Goal: Find specific page/section: Find specific page/section

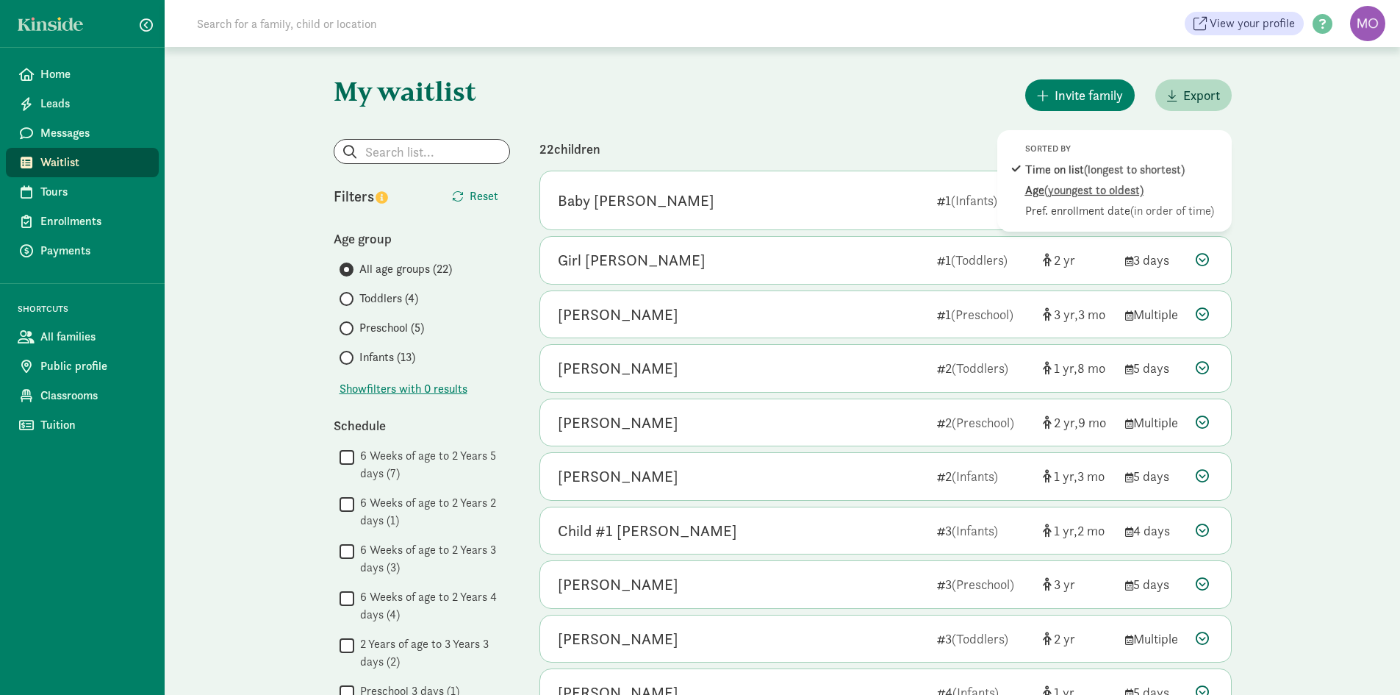
click at [1104, 193] on span "(youngest to oldest)" at bounding box center [1094, 189] width 99 height 15
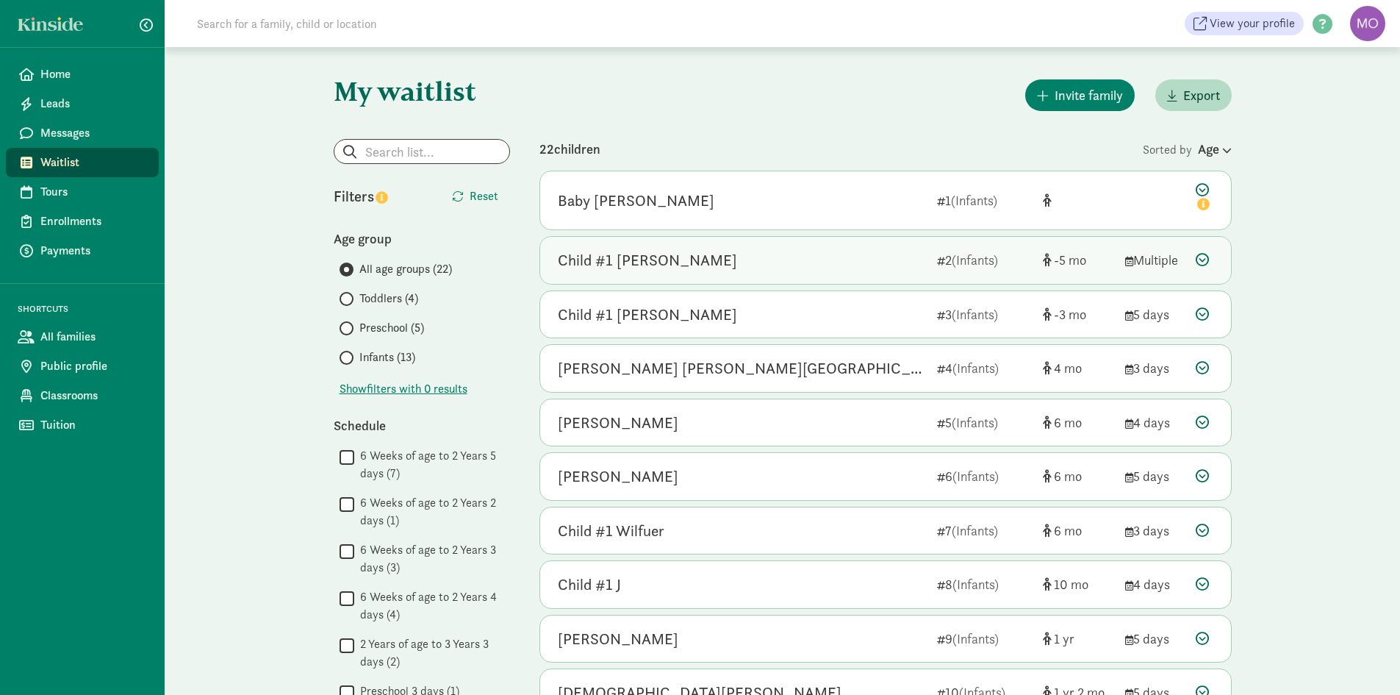
click at [893, 259] on div "Child #1 [PERSON_NAME]" at bounding box center [742, 260] width 368 height 24
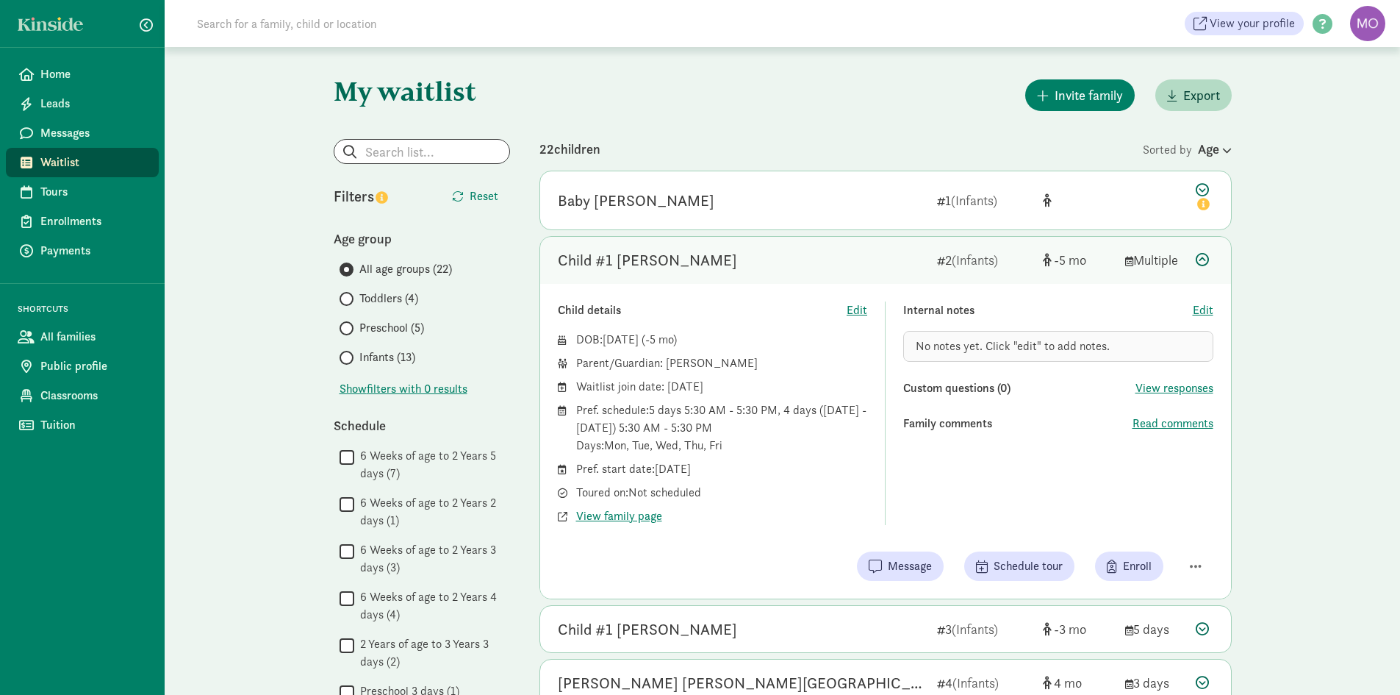
click at [817, 259] on div "Child #1 [PERSON_NAME]" at bounding box center [742, 260] width 368 height 24
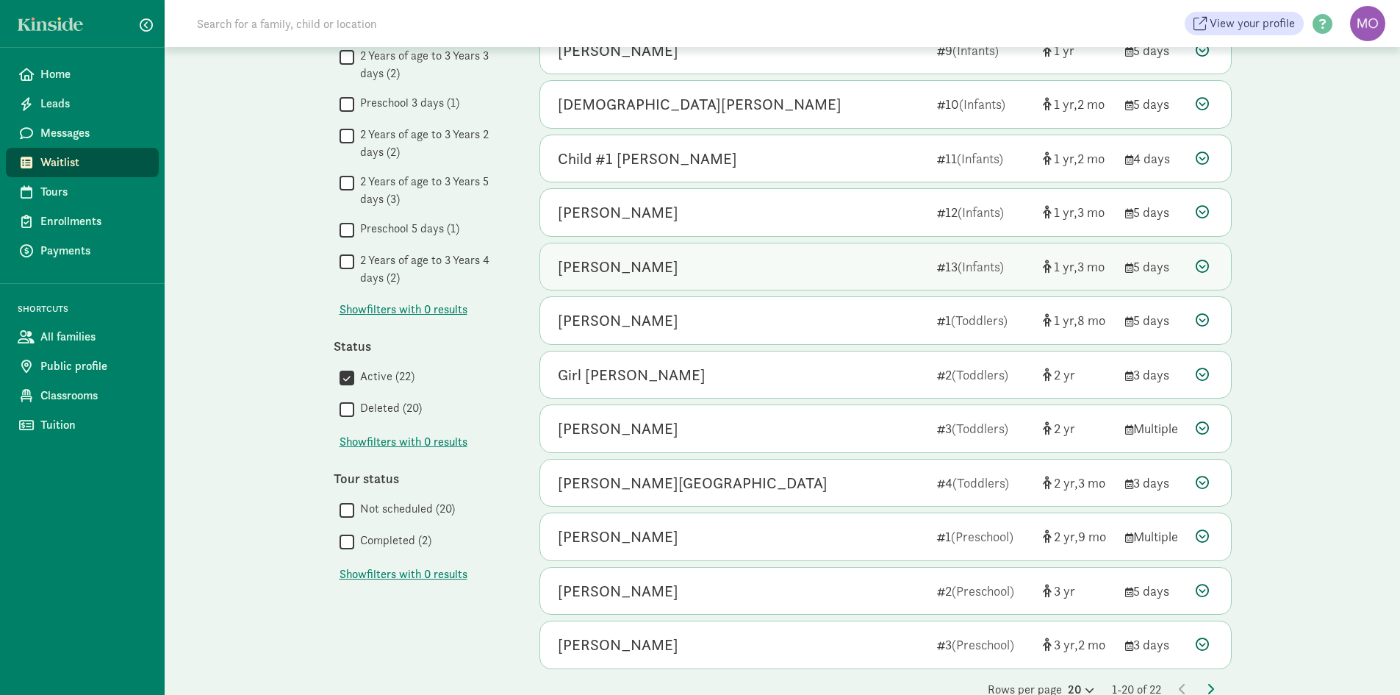
scroll to position [620, 0]
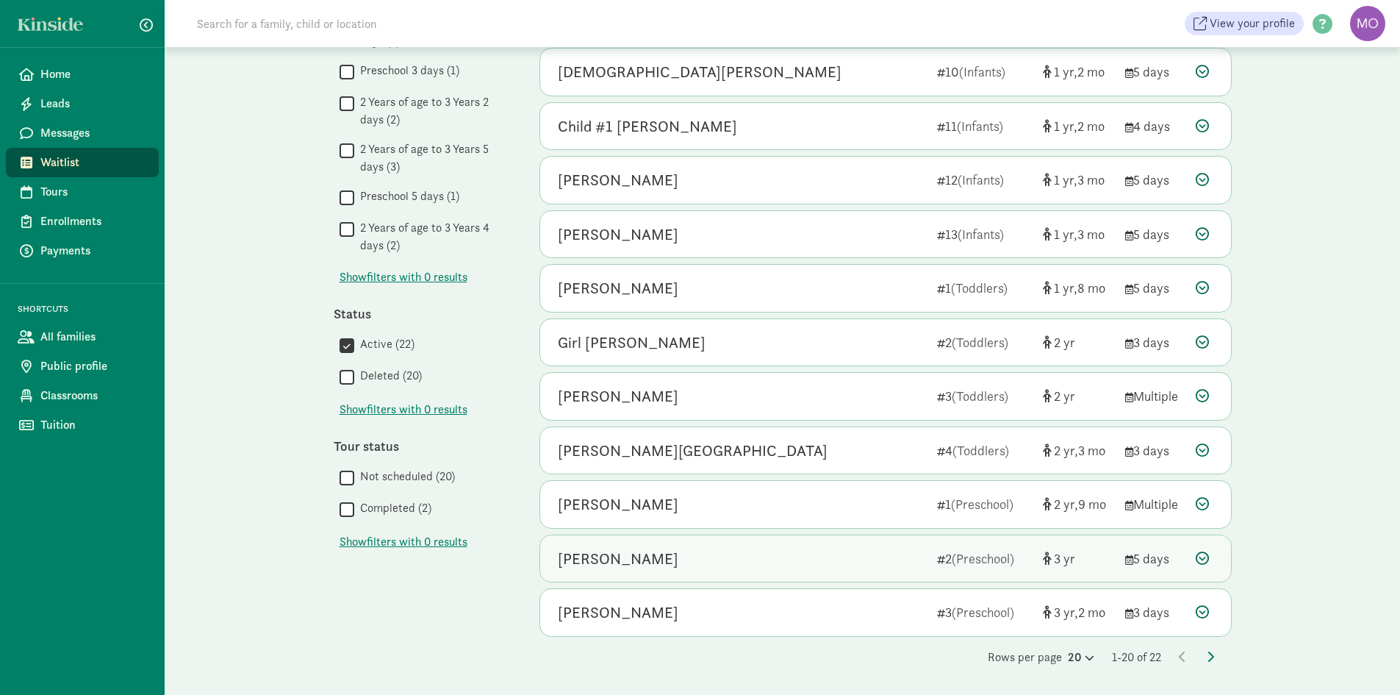
click at [690, 567] on div "[PERSON_NAME]" at bounding box center [742, 559] width 368 height 24
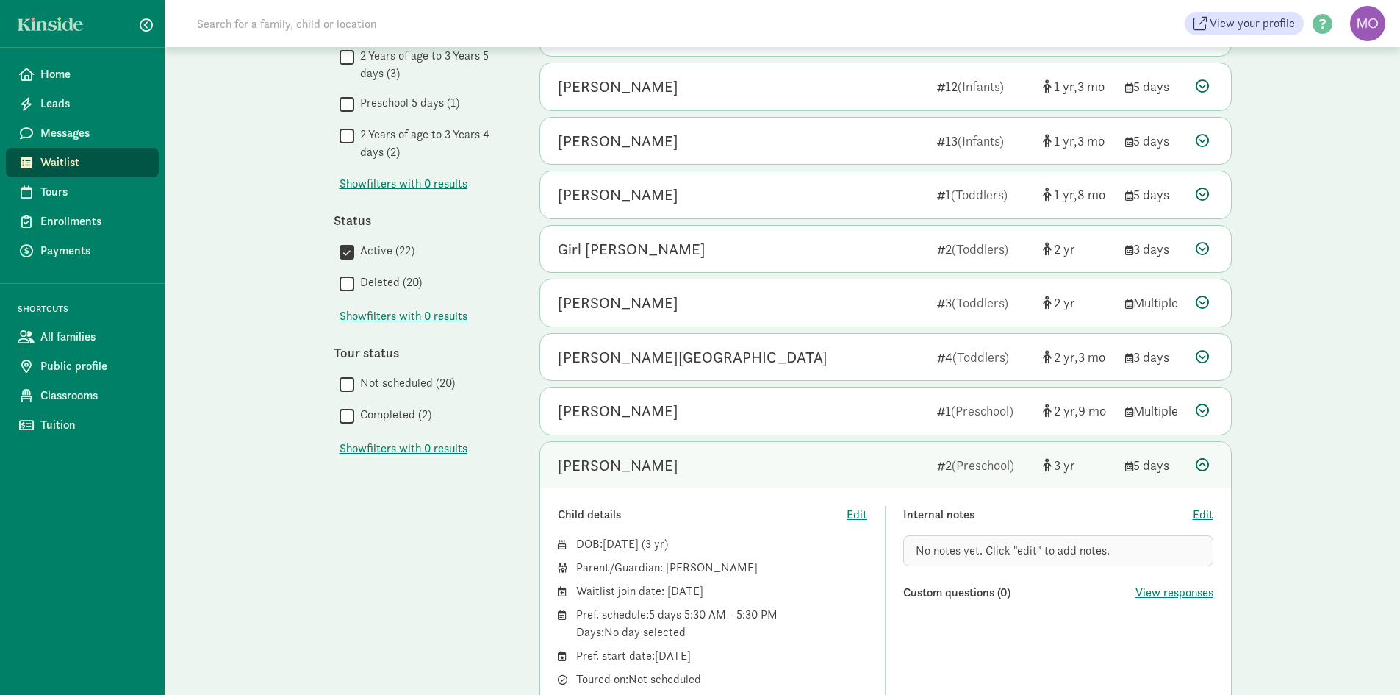
scroll to position [841, 0]
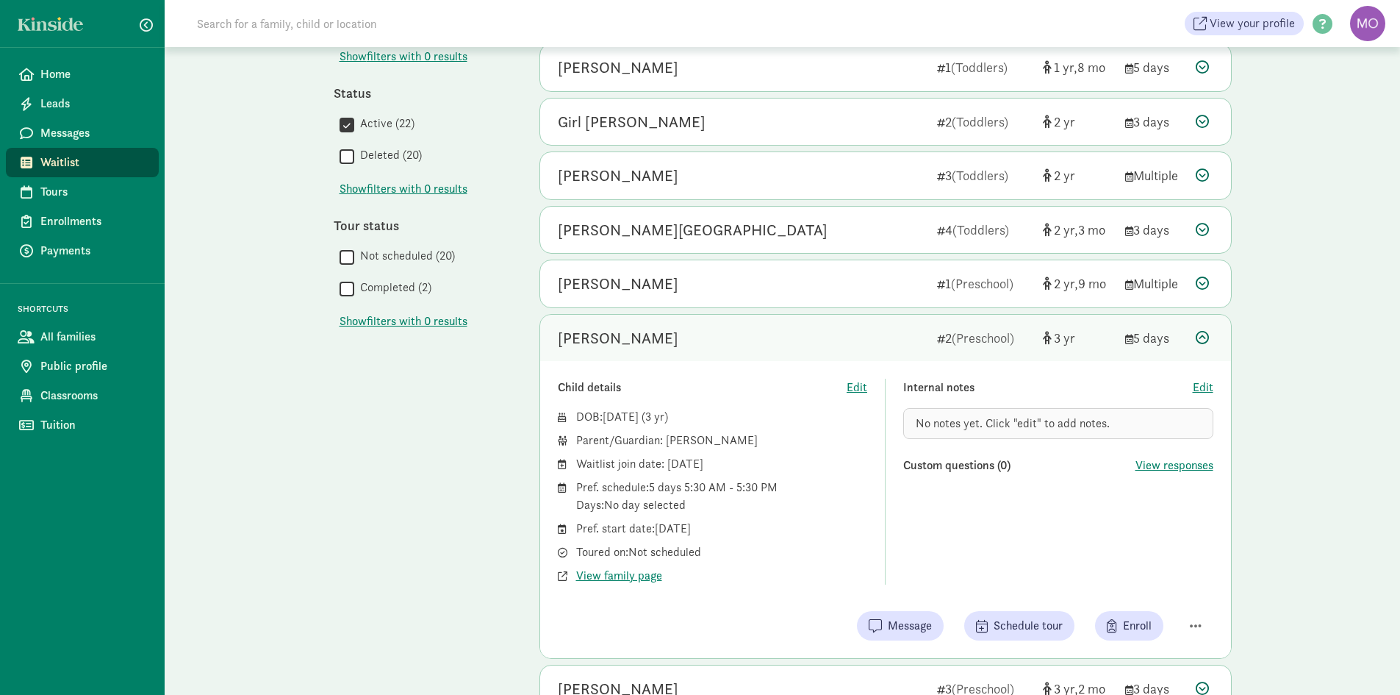
click at [63, 154] on span "Waitlist" at bounding box center [93, 163] width 107 height 18
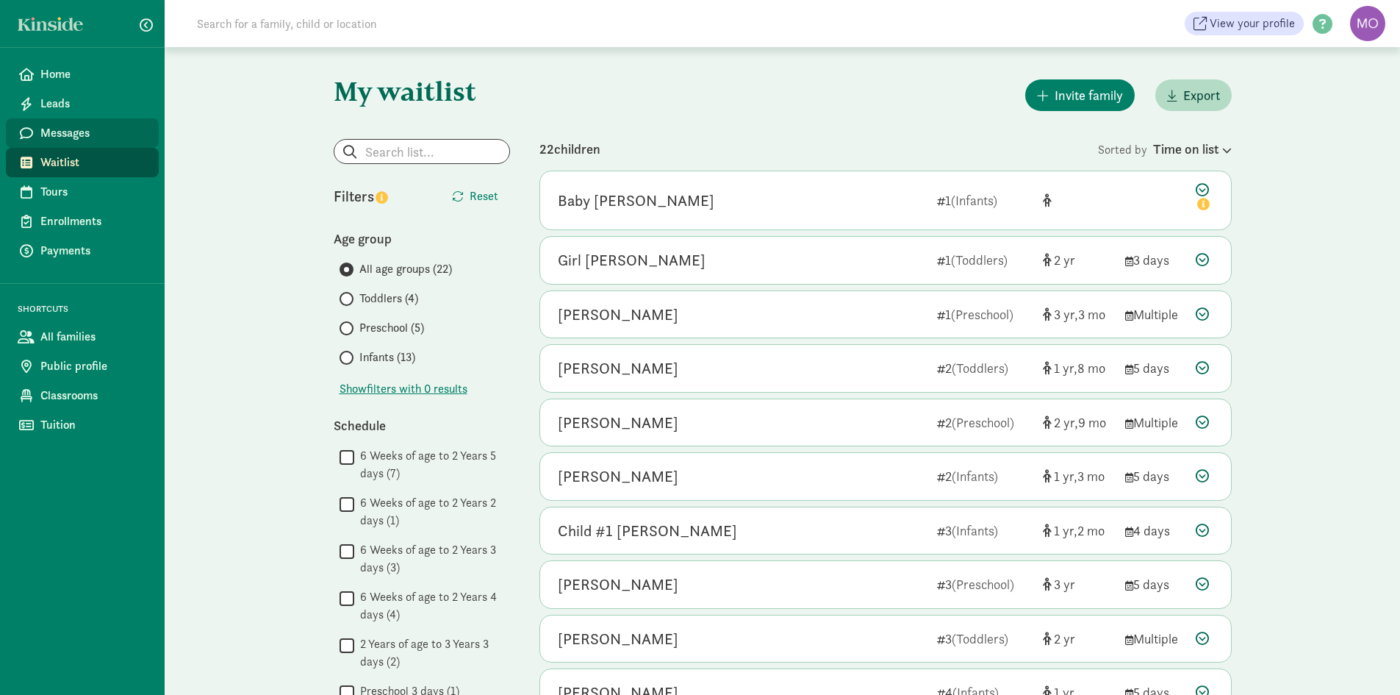
click at [74, 127] on span "Messages" at bounding box center [93, 133] width 107 height 18
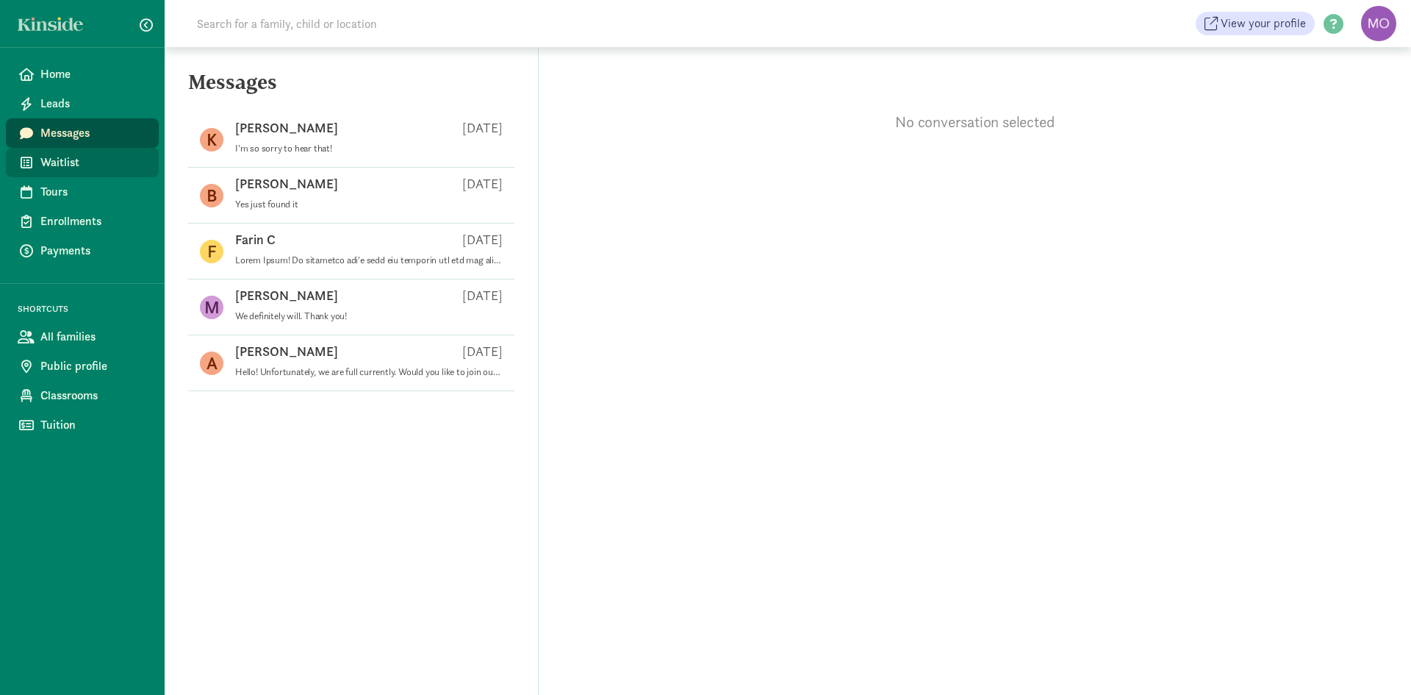
click at [73, 160] on span "Waitlist" at bounding box center [93, 163] width 107 height 18
